Goal: Task Accomplishment & Management: Manage account settings

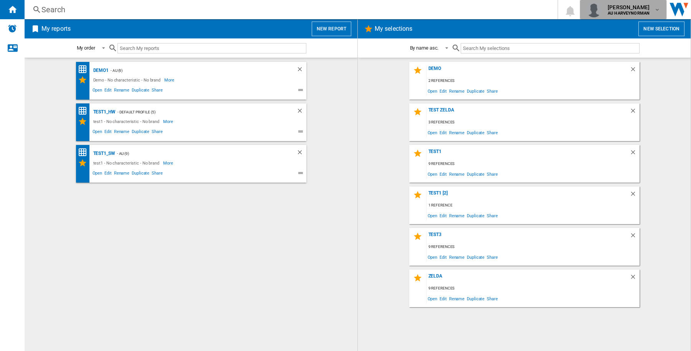
click at [650, 12] on div "richard sk AU HARVEYNORMAN" at bounding box center [630, 9] width 50 height 12
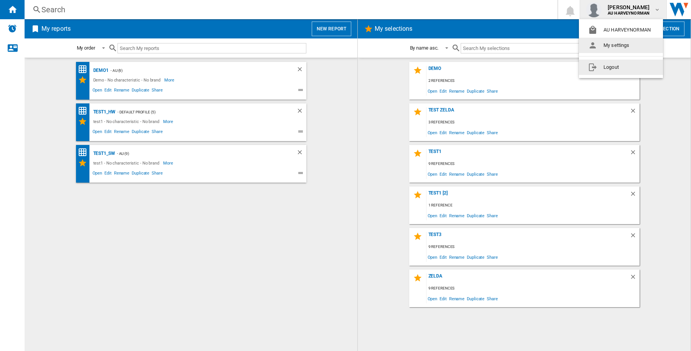
click at [632, 64] on button "Logout" at bounding box center [621, 67] width 84 height 15
